Goal: Communication & Community: Answer question/provide support

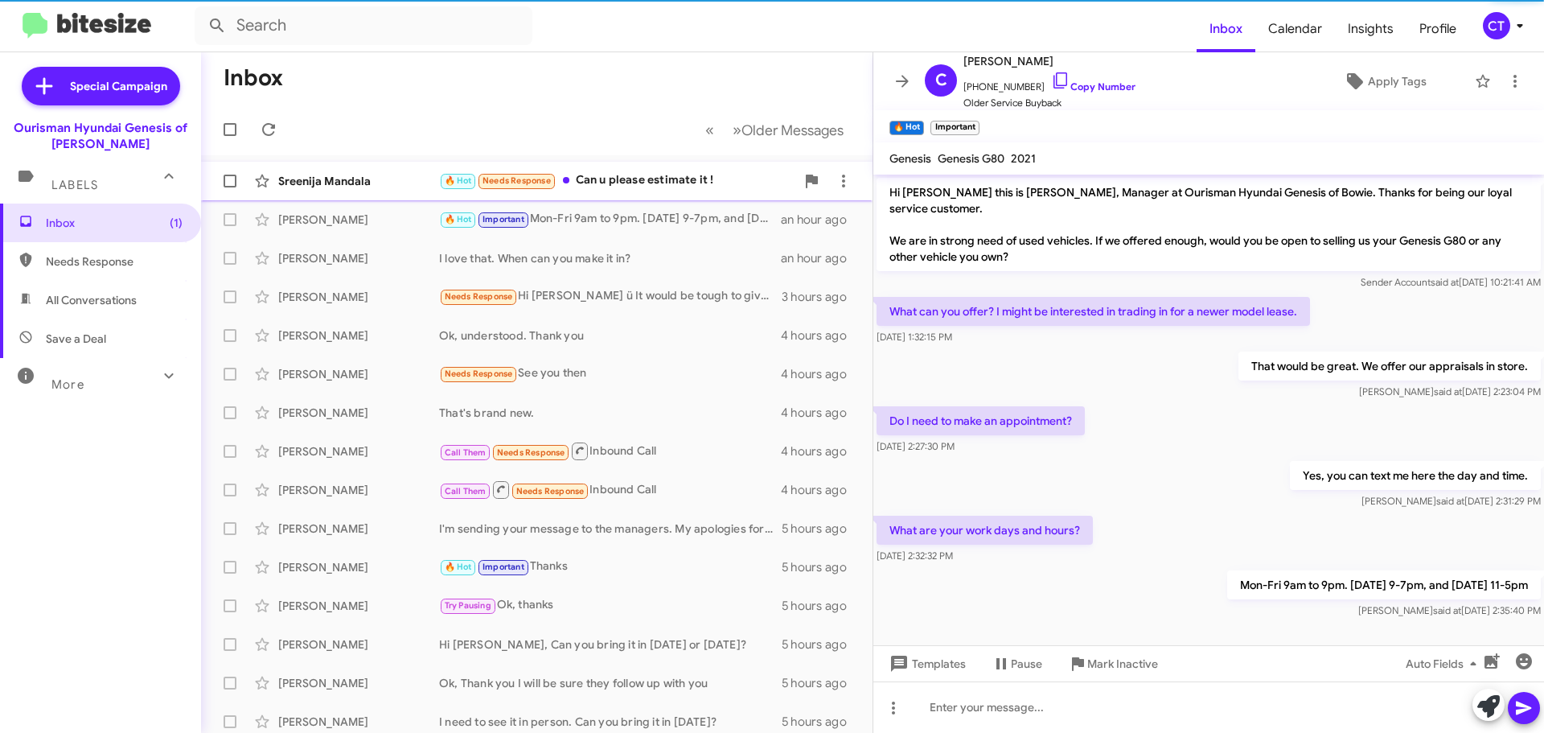
click at [614, 192] on div "Sreenija Mandala 🔥 Hot Needs Response Can u please estimate it ! 26 minutes ago" at bounding box center [537, 181] width 646 height 32
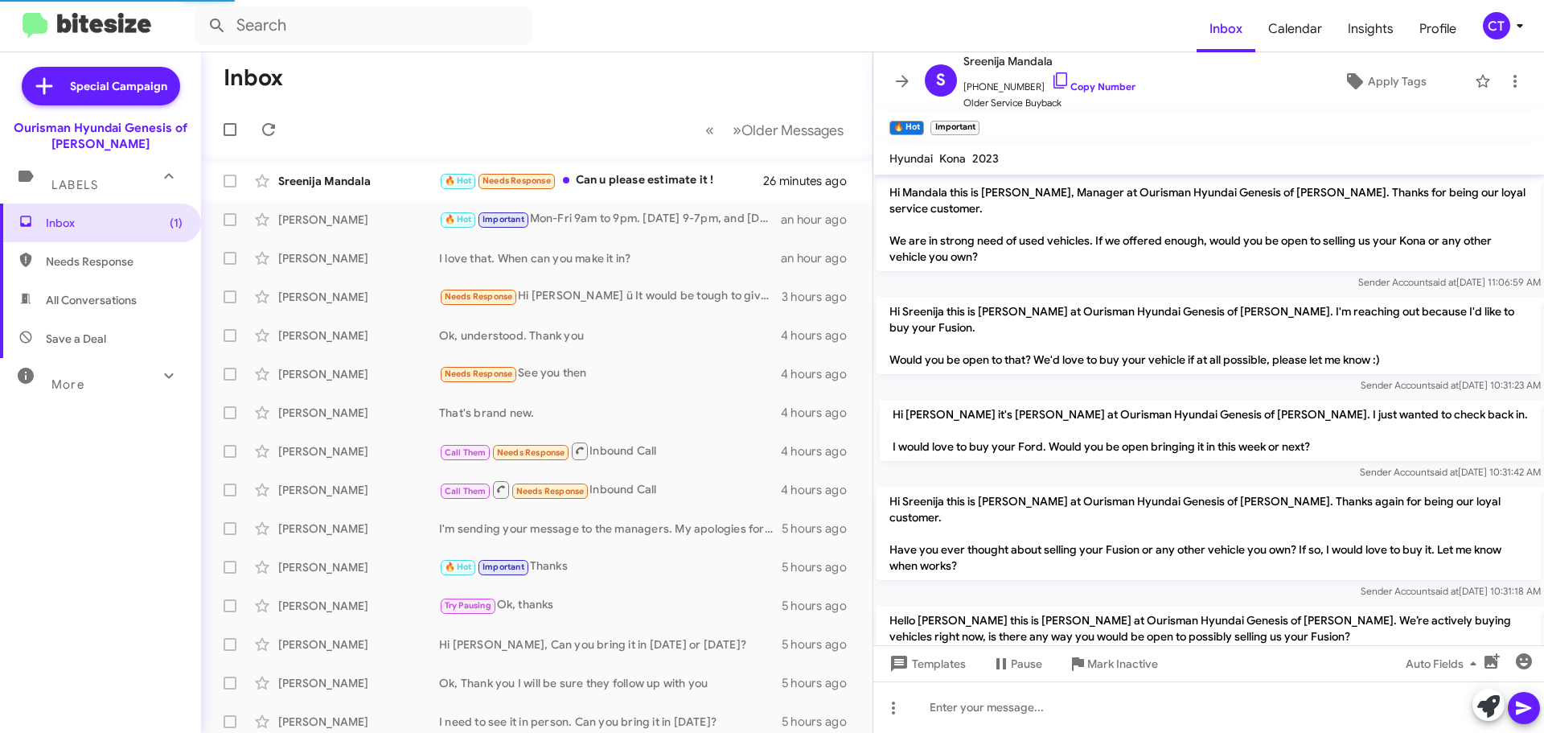
scroll to position [865, 0]
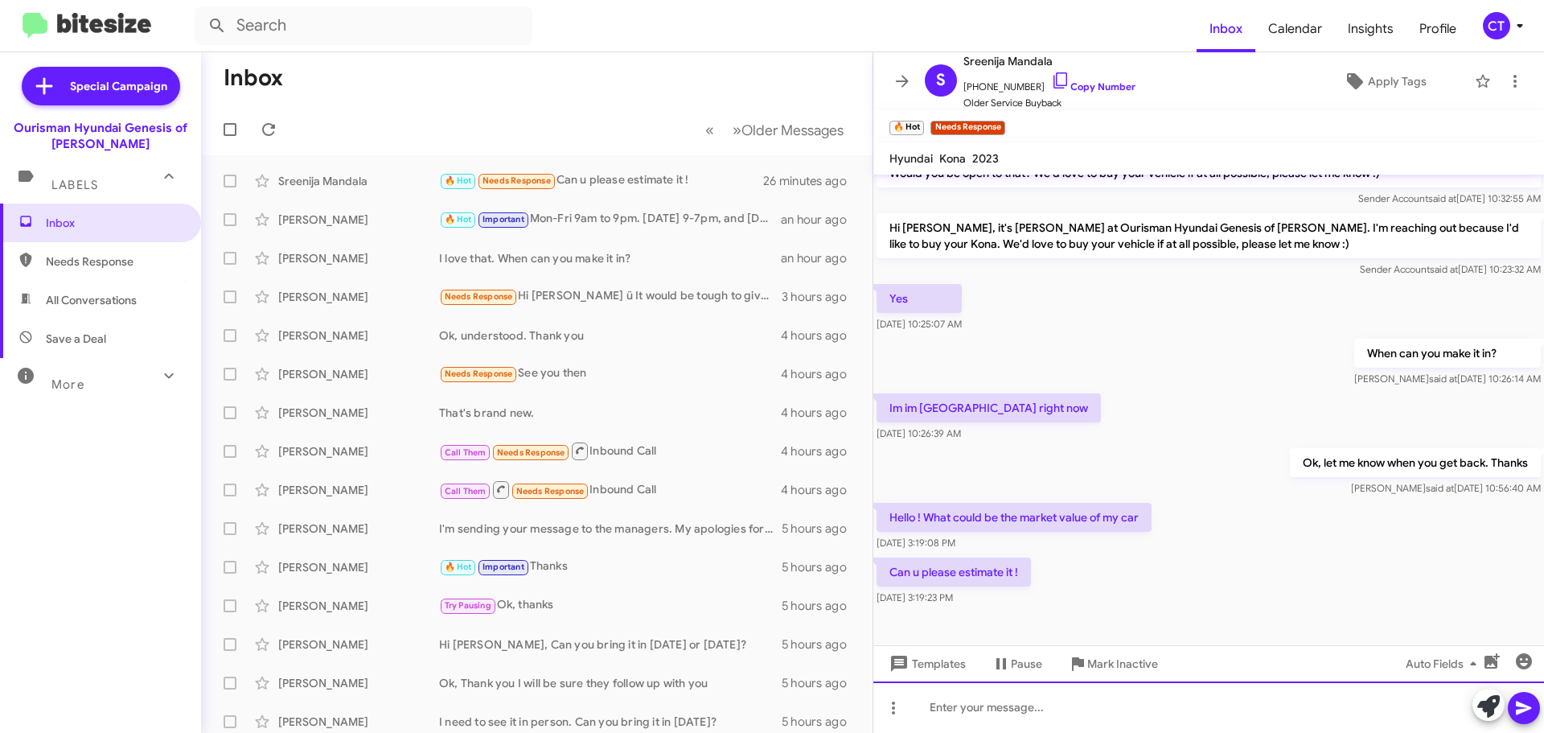
click at [1027, 702] on div at bounding box center [1208, 706] width 671 height 51
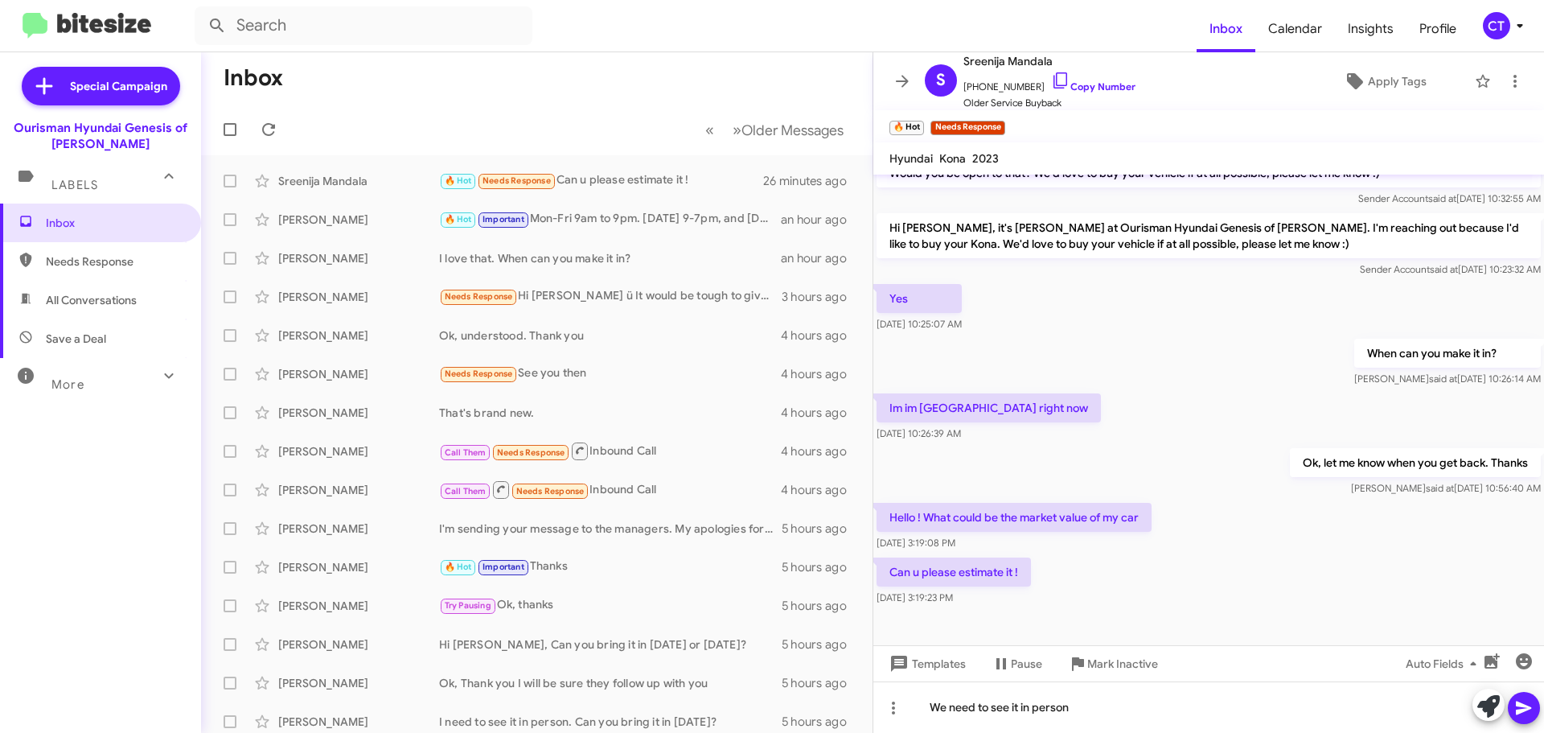
click at [1530, 703] on icon at bounding box center [1523, 707] width 19 height 19
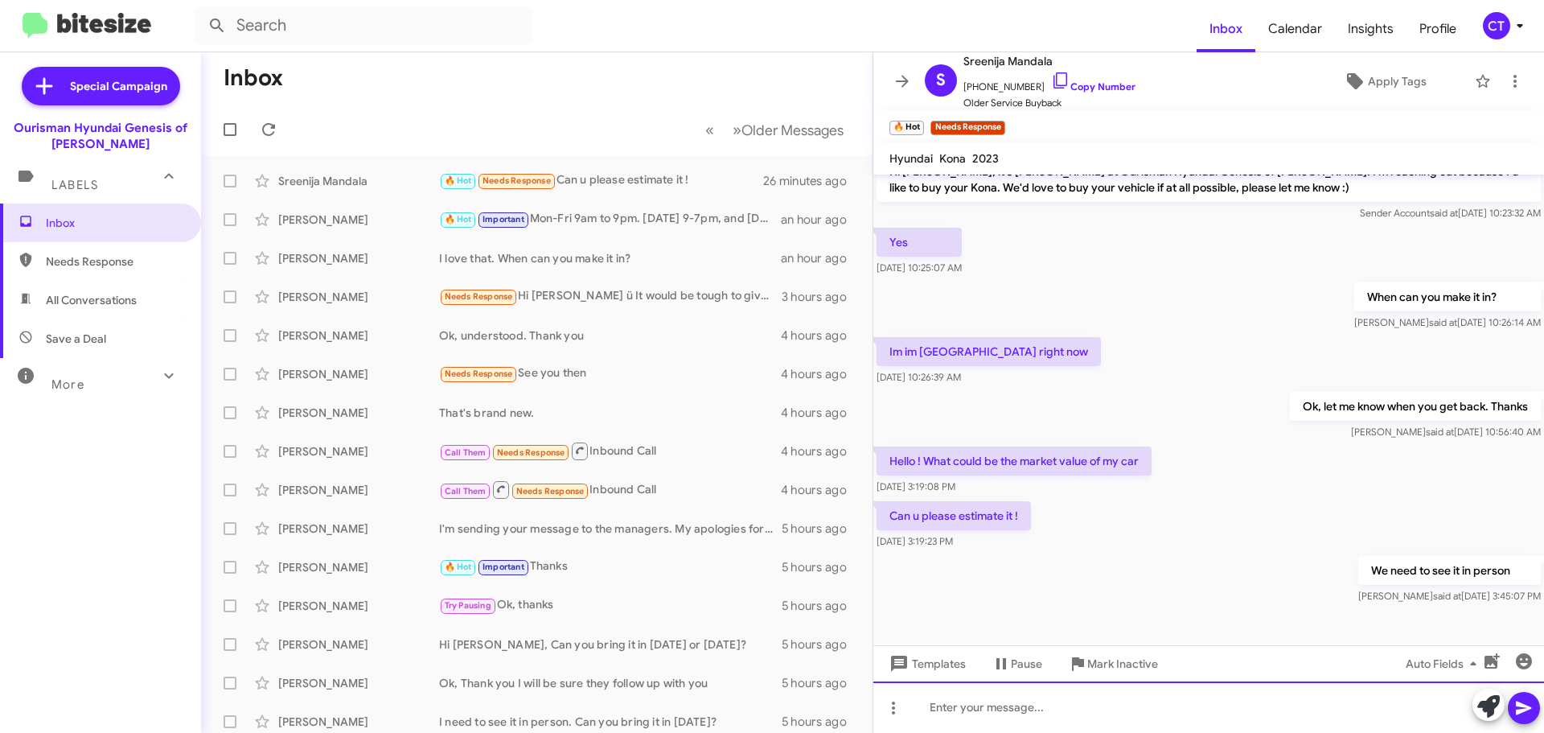
scroll to position [924, 0]
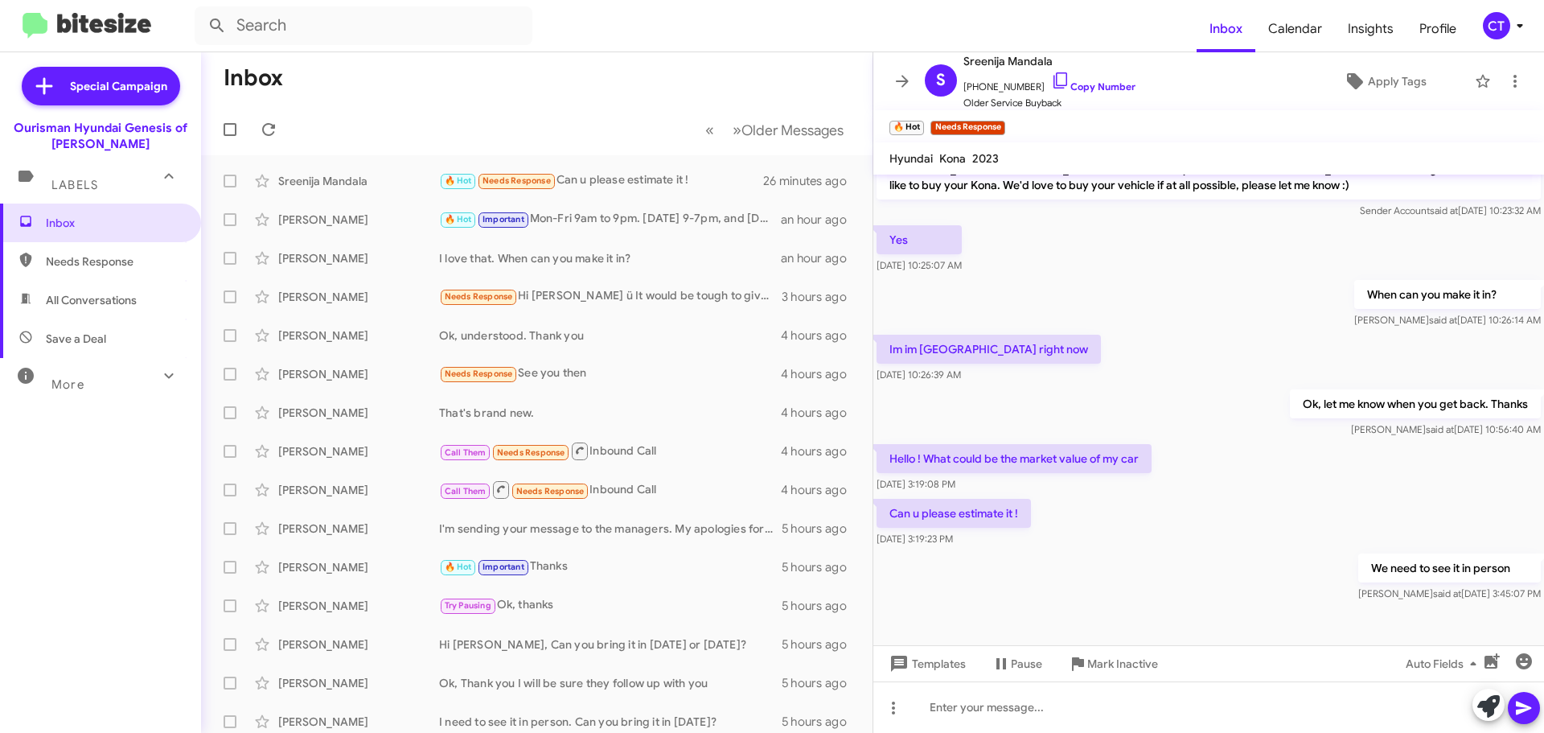
click at [1518, 22] on icon at bounding box center [1519, 25] width 19 height 19
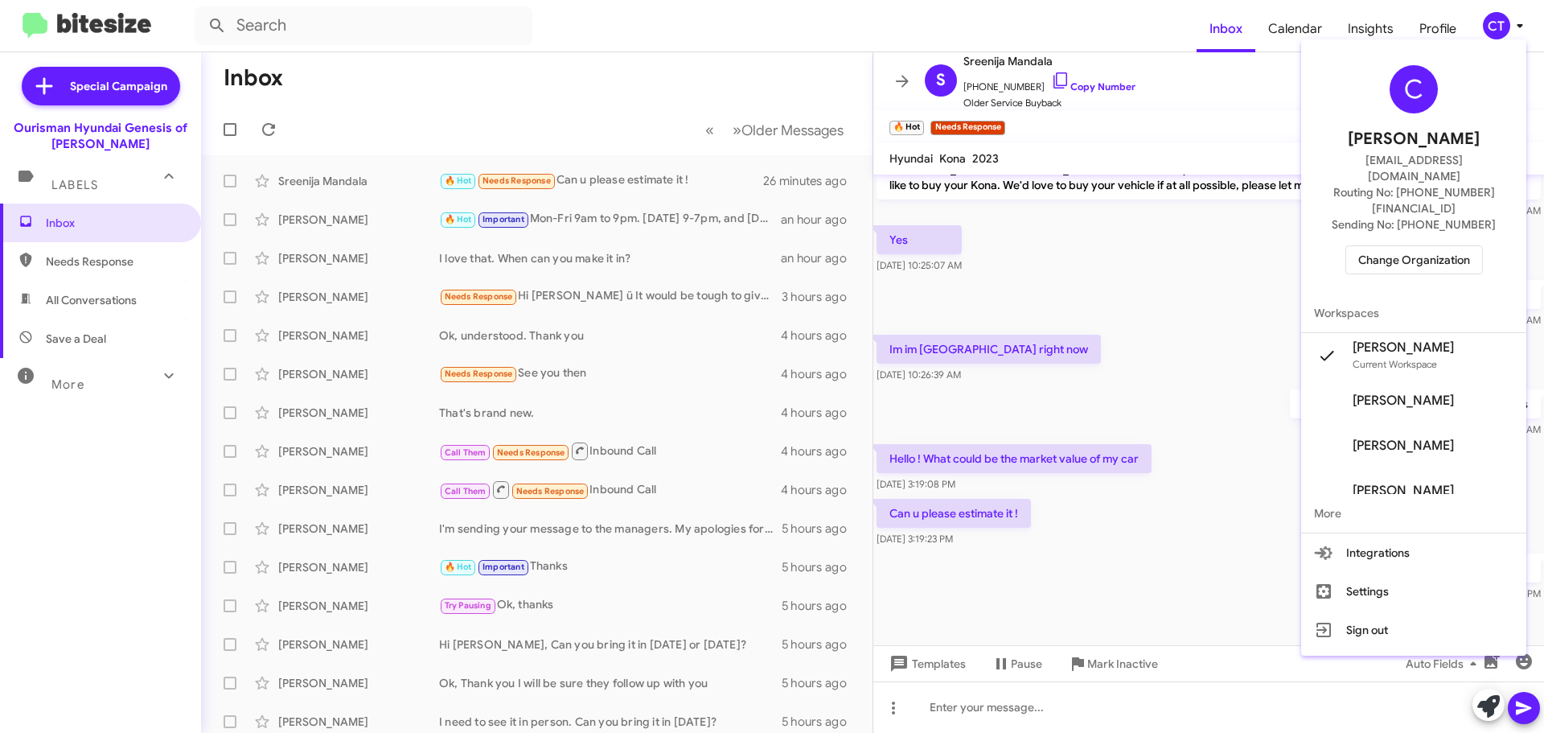
click at [1403, 242] on div "C Ciara Taylor ctaylor@ourismancars.com Routing No: +1 (301) 390-0880 Sending N…" at bounding box center [1413, 170] width 225 height 248
click at [1406, 246] on span "Change Organization" at bounding box center [1414, 259] width 112 height 27
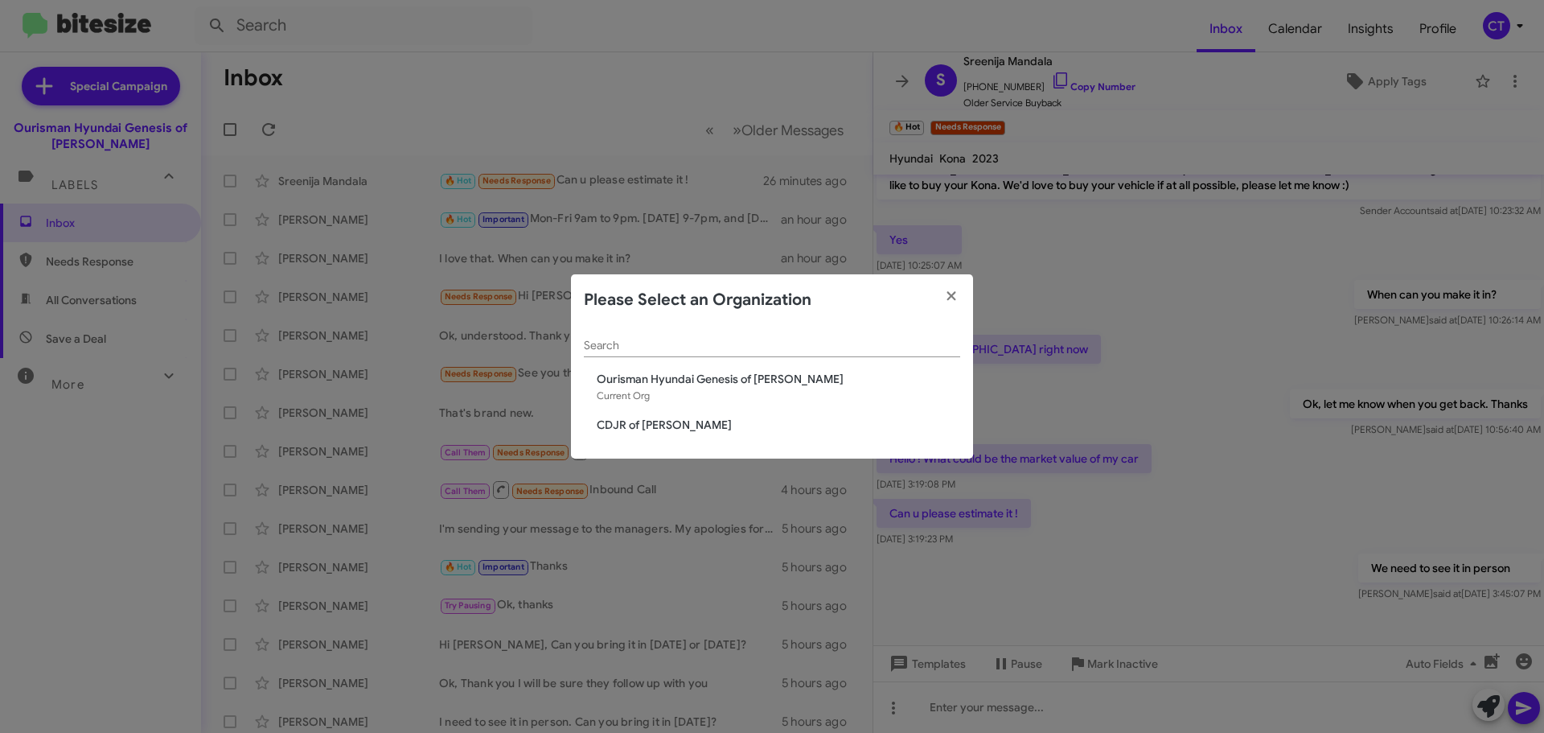
click at [645, 423] on span "CDJR of Bowie" at bounding box center [778, 425] width 363 height 16
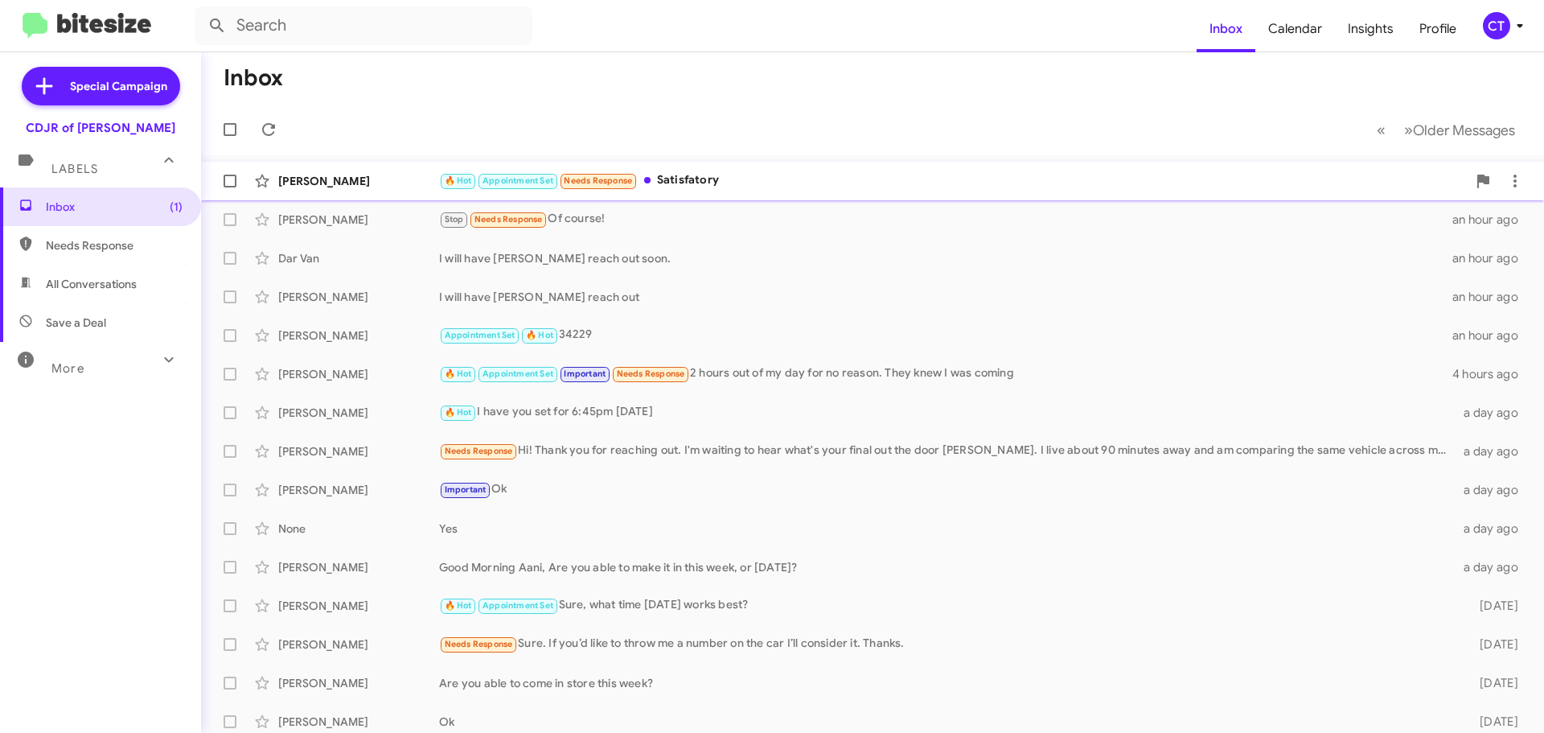
click at [716, 184] on div "🔥 Hot Appointment Set Needs Response Satisfatory" at bounding box center [953, 180] width 1028 height 18
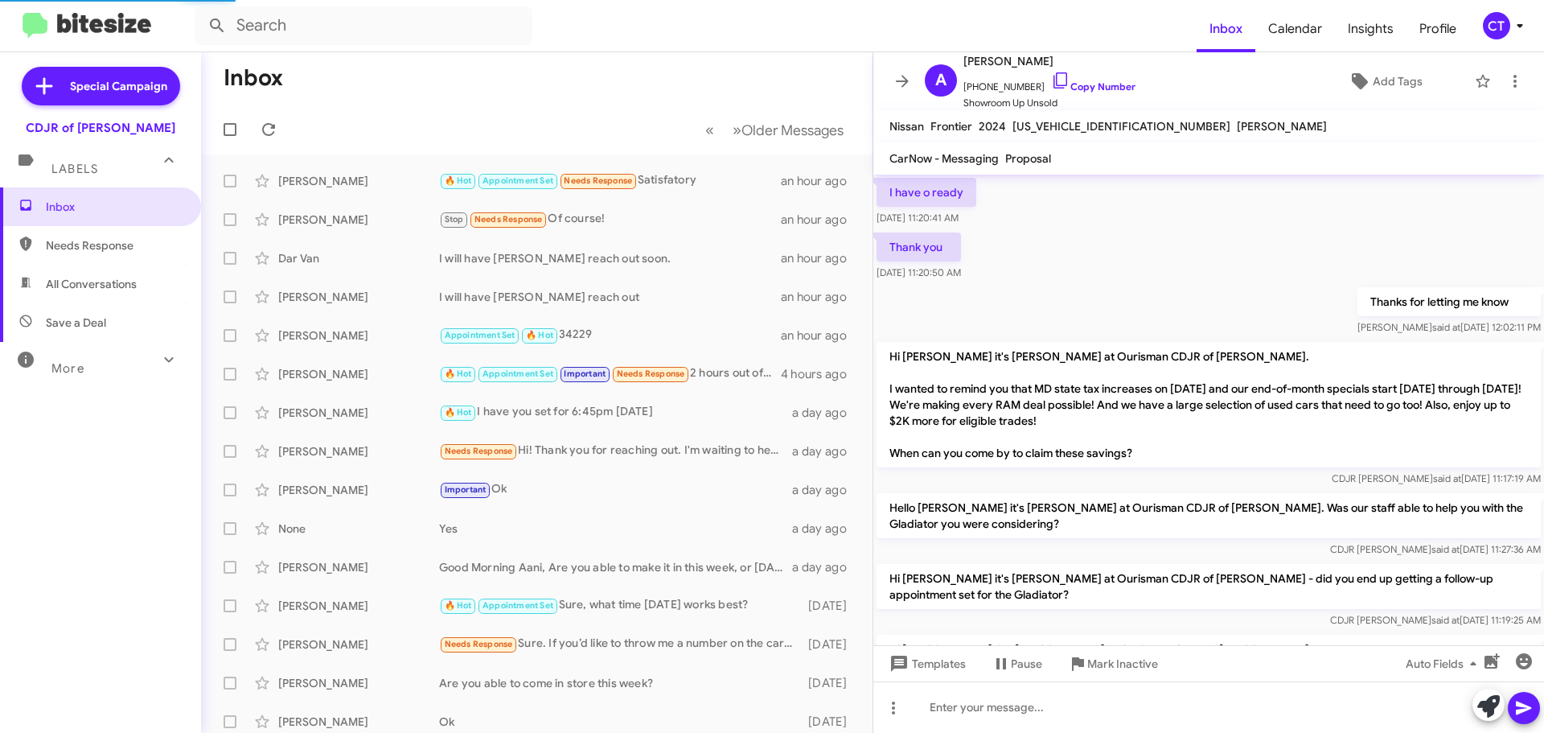
scroll to position [1081, 0]
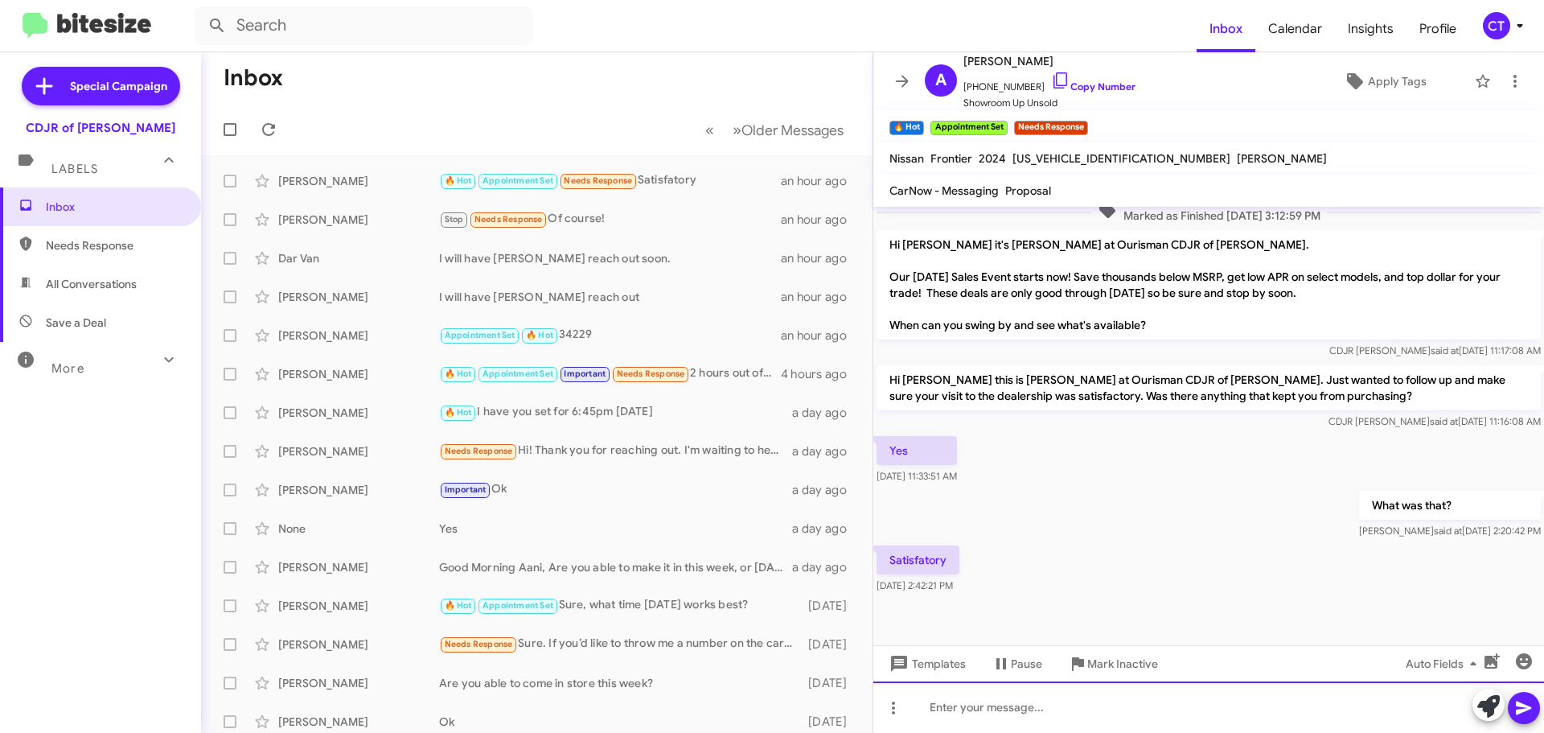
click at [984, 700] on div at bounding box center [1208, 706] width 671 height 51
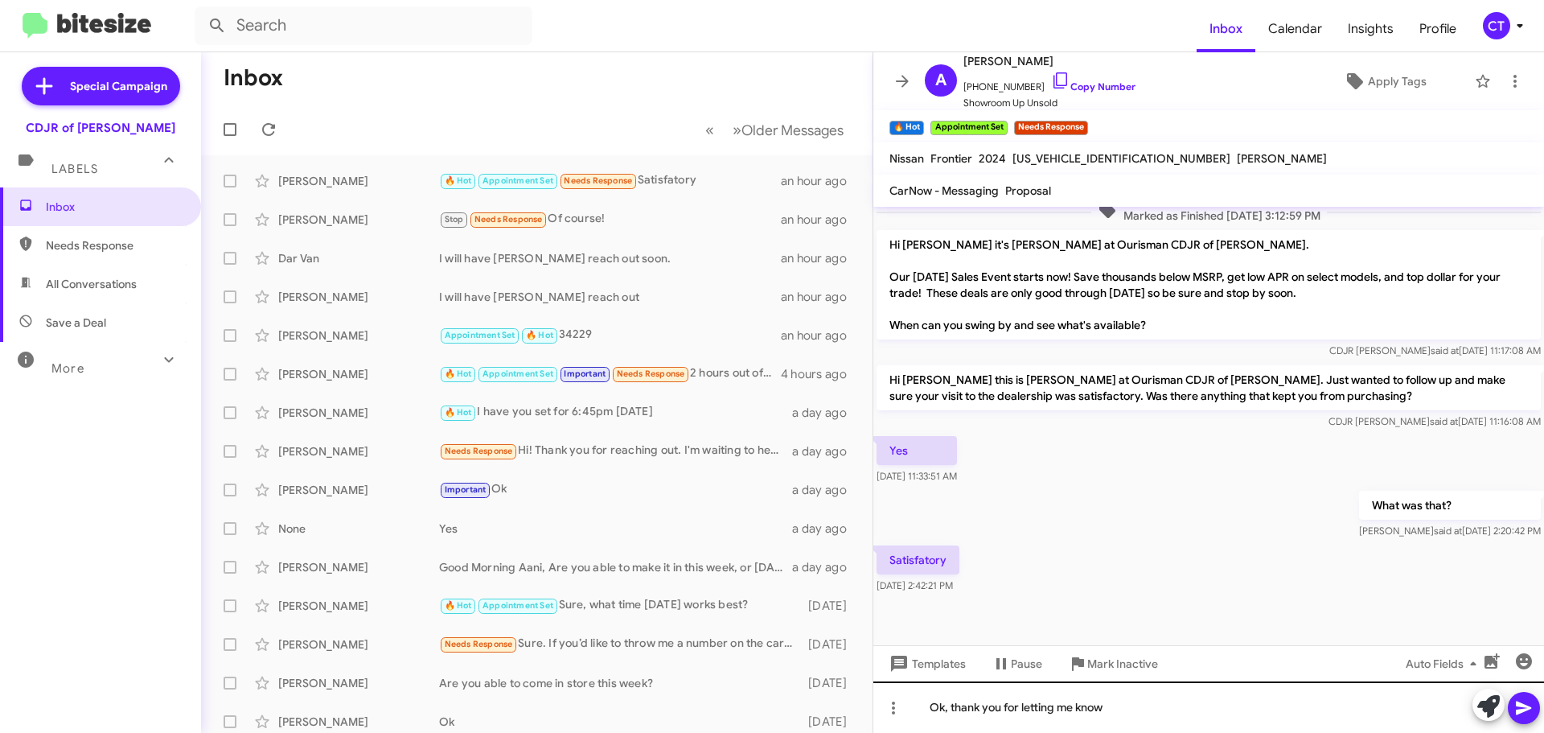
drag, startPoint x: 1533, startPoint y: 701, endPoint x: 1345, endPoint y: 729, distance: 189.5
click at [1532, 701] on icon at bounding box center [1523, 707] width 19 height 19
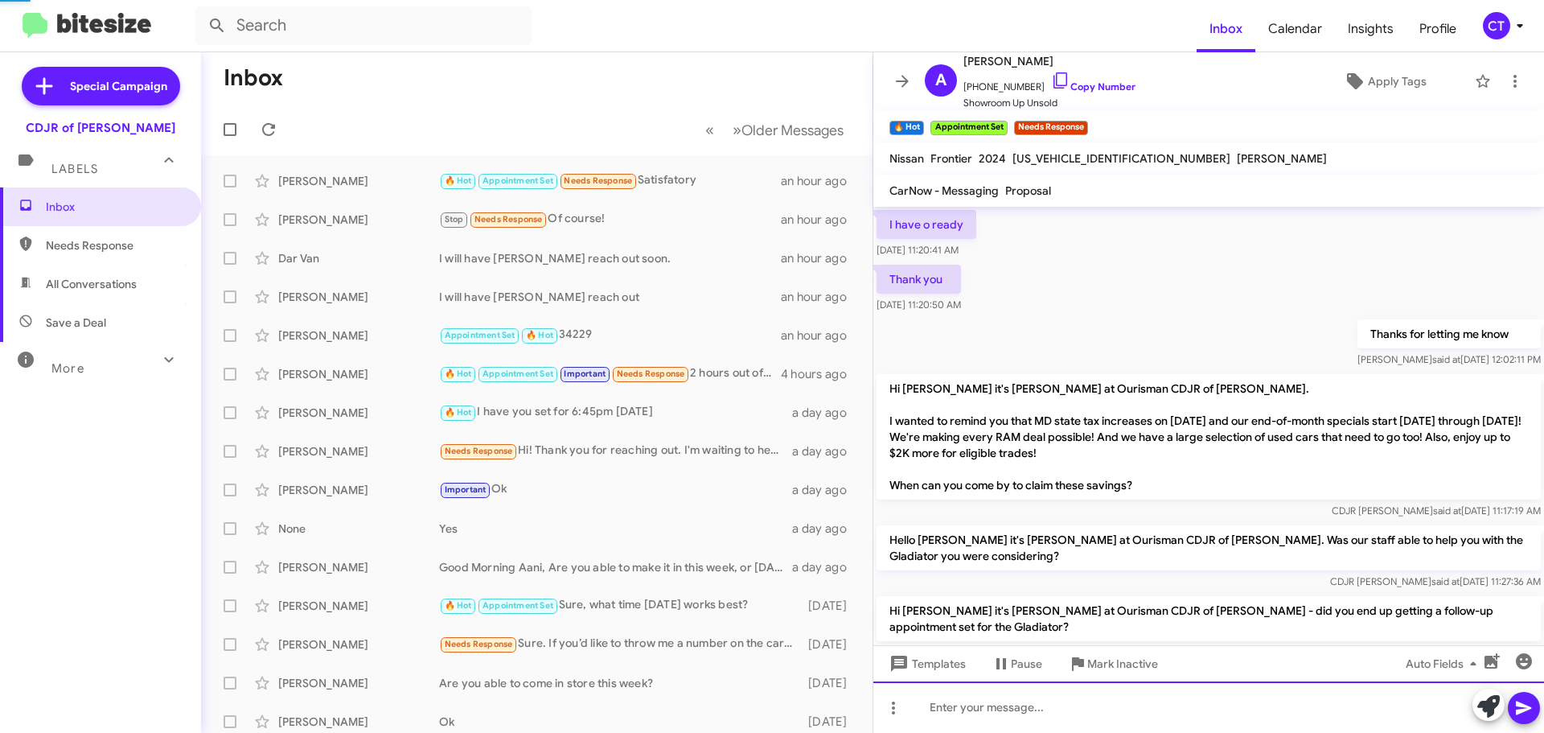
scroll to position [80, 0]
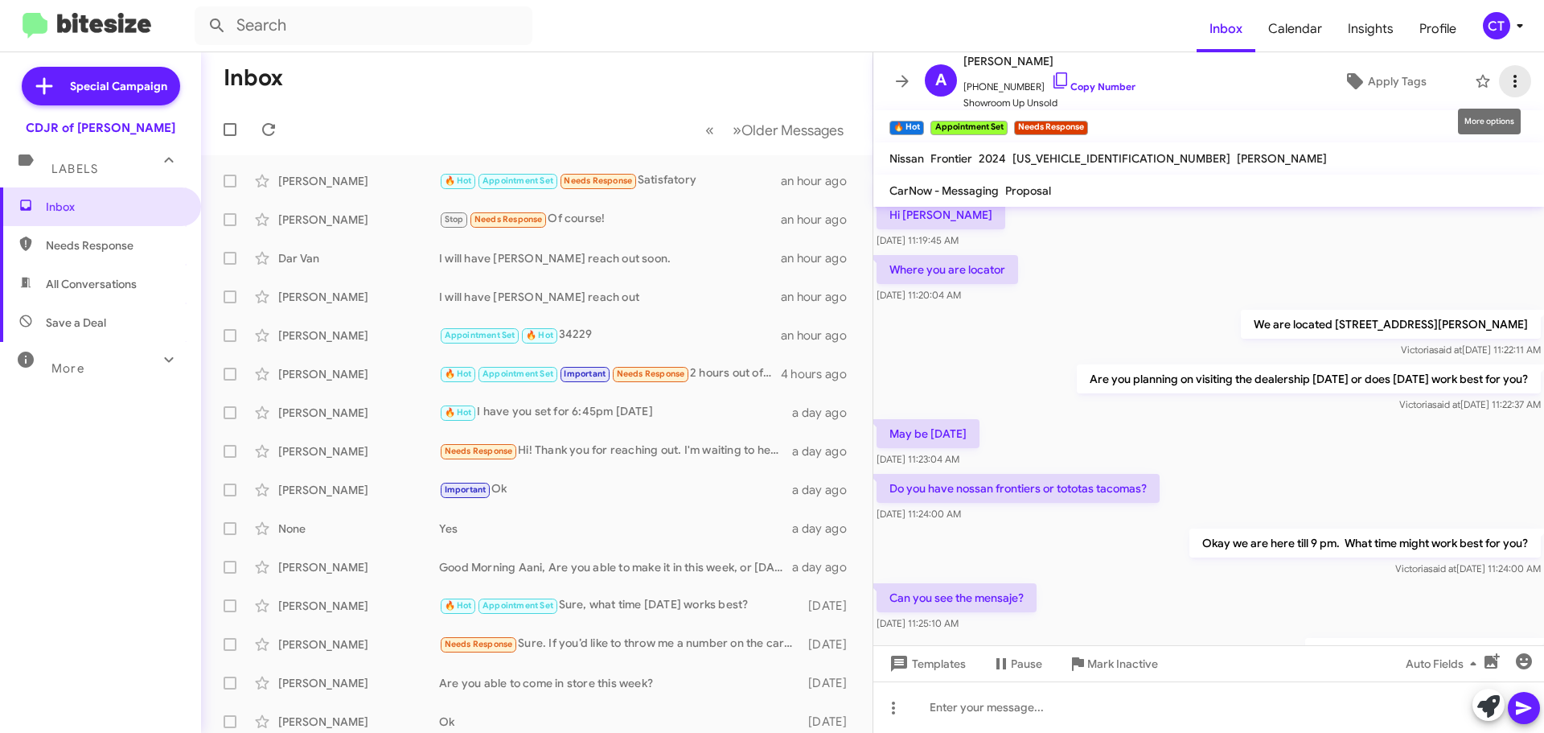
click at [1505, 83] on icon at bounding box center [1514, 81] width 19 height 19
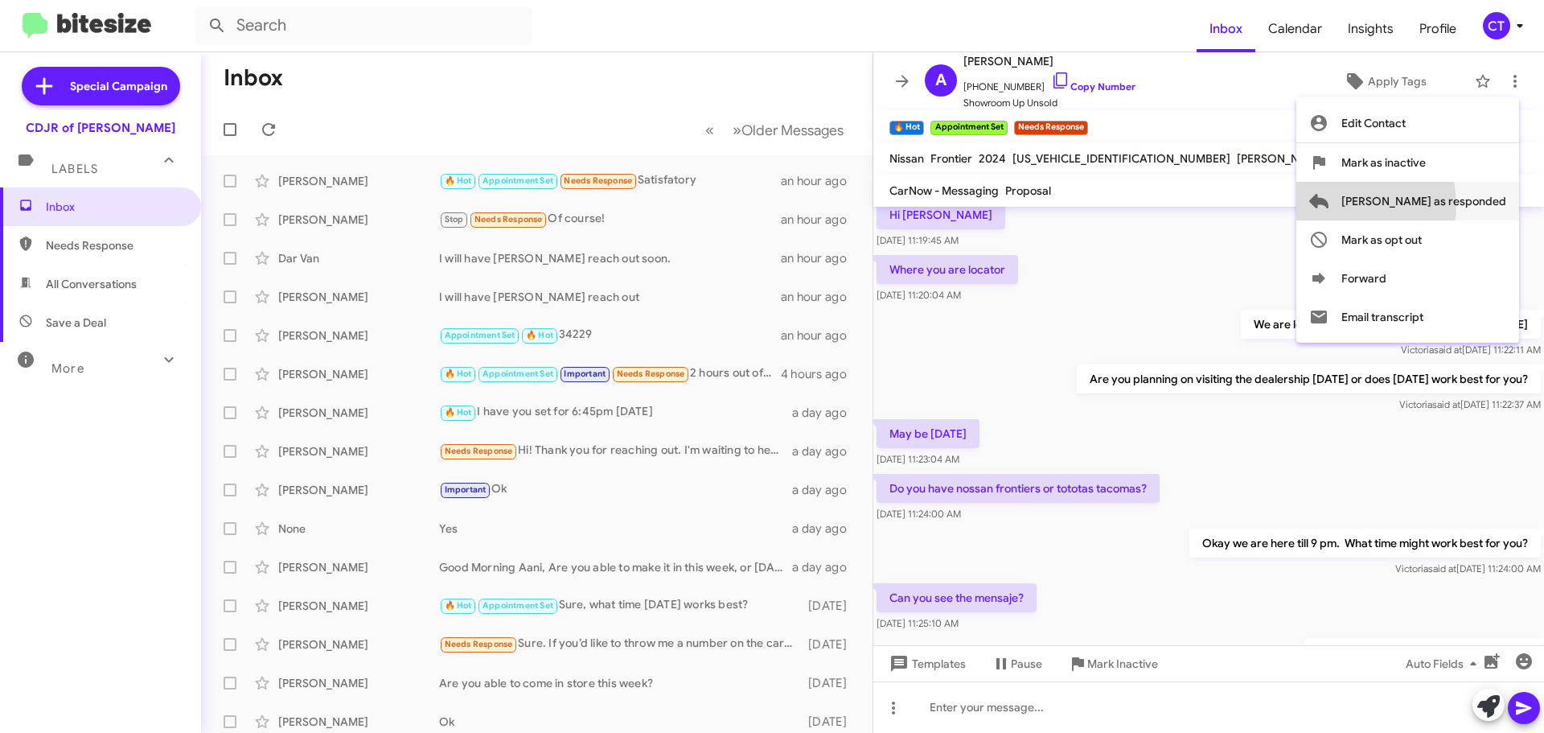
click at [1417, 204] on span "Mark as responded" at bounding box center [1423, 201] width 165 height 39
